Goal: Browse casually

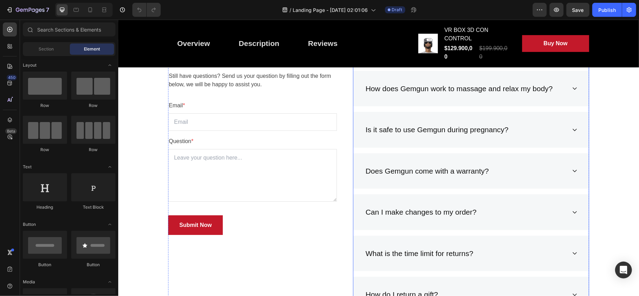
scroll to position [1949, 0]
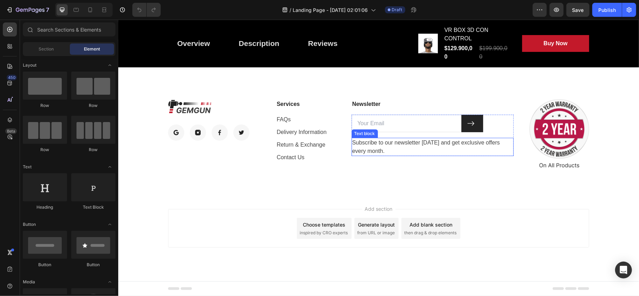
drag, startPoint x: 498, startPoint y: 242, endPoint x: 480, endPoint y: 146, distance: 97.2
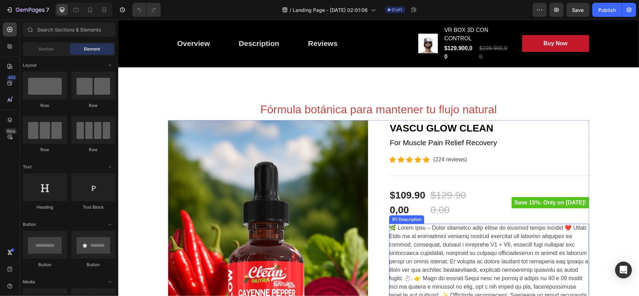
scroll to position [67, 0]
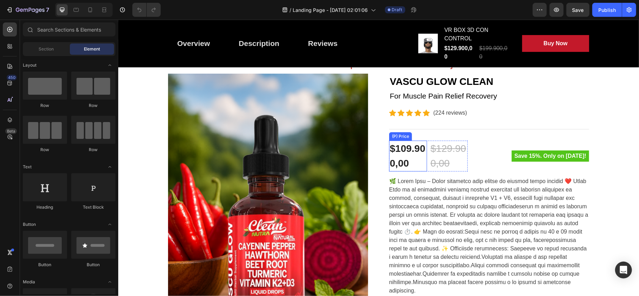
click at [411, 148] on div "$109.900,00" at bounding box center [408, 155] width 38 height 31
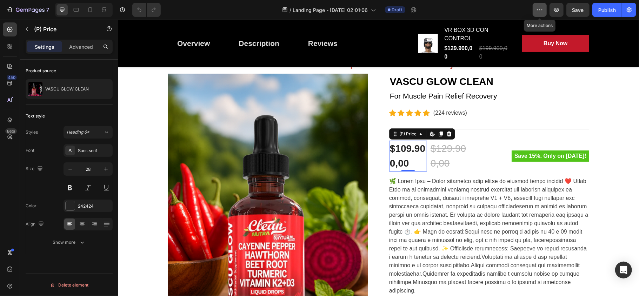
click at [539, 11] on icon "button" at bounding box center [539, 9] width 7 height 7
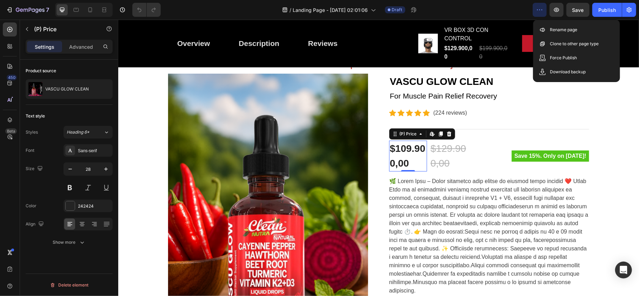
click at [539, 11] on icon "button" at bounding box center [539, 9] width 7 height 7
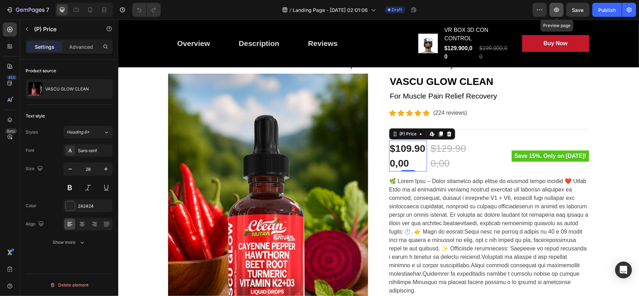
click at [555, 8] on icon "button" at bounding box center [556, 9] width 7 height 7
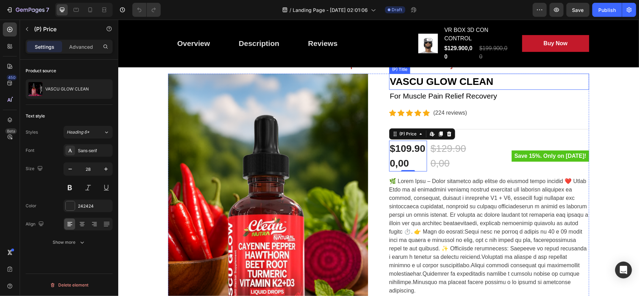
click at [442, 82] on h2 "VASCU GLOW CLEAN" at bounding box center [489, 81] width 200 height 16
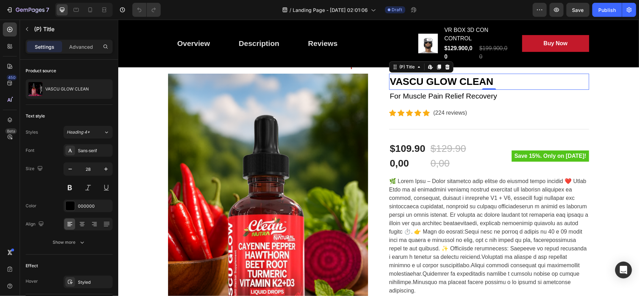
click at [486, 82] on h2 "VASCU GLOW CLEAN" at bounding box center [489, 81] width 200 height 16
click at [424, 82] on h2 "VASCU GLOW CLEAN" at bounding box center [489, 81] width 200 height 16
click at [455, 82] on h2 "VASCU GLOW CLEAN" at bounding box center [489, 81] width 200 height 16
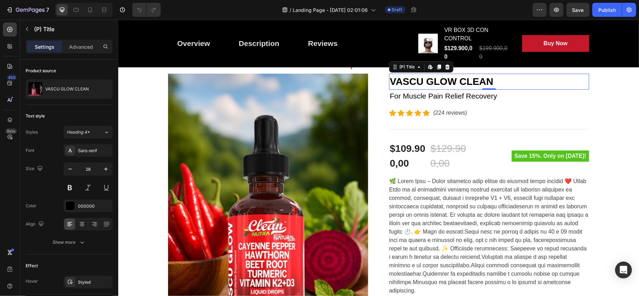
click at [455, 82] on h2 "VASCU GLOW CLEAN" at bounding box center [489, 81] width 200 height 16
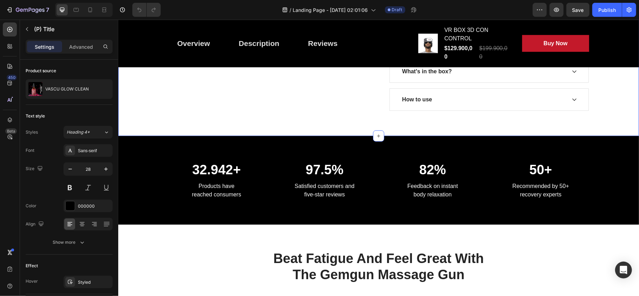
scroll to position [488, 0]
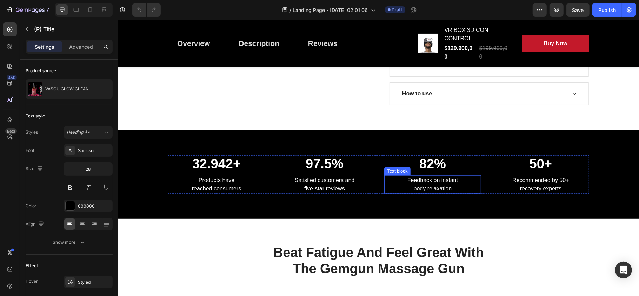
click at [462, 201] on div "32.942+ Heading Products have reached consumers Text block 97.5% Heading Satisf…" at bounding box center [378, 174] width 521 height 89
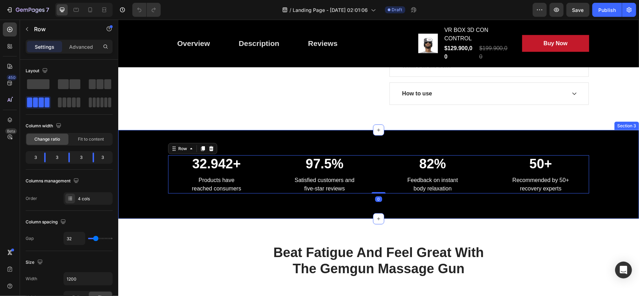
click at [462, 201] on div "32.942+ Heading Products have reached consumers Text block 97.5% Heading Satisf…" at bounding box center [378, 174] width 521 height 89
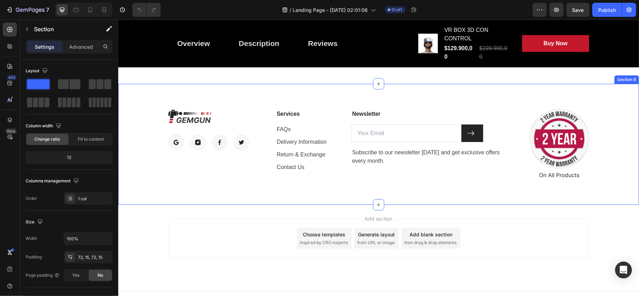
scroll to position [1949, 0]
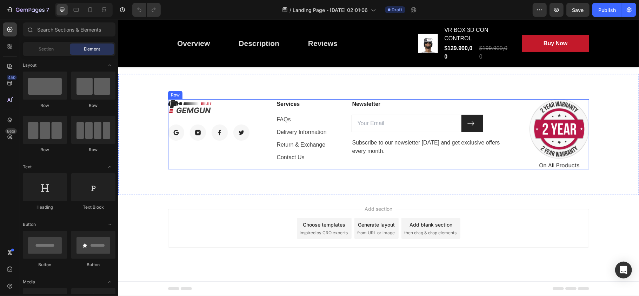
drag, startPoint x: 488, startPoint y: 270, endPoint x: 502, endPoint y: 167, distance: 103.3
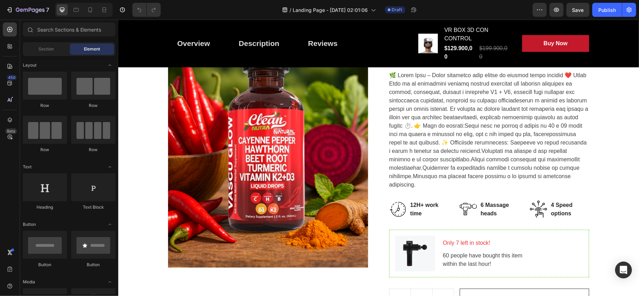
scroll to position [168, 0]
